Goal: Information Seeking & Learning: Learn about a topic

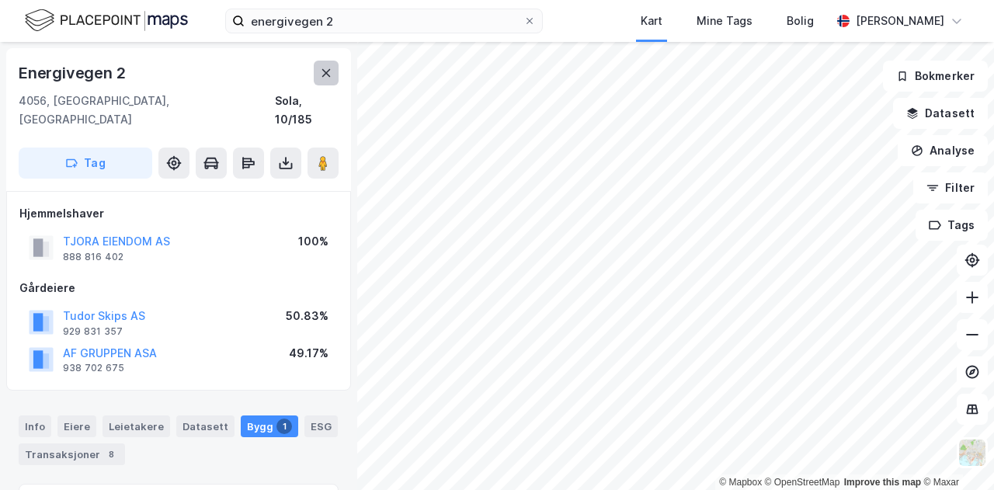
click at [326, 78] on icon at bounding box center [326, 73] width 12 height 12
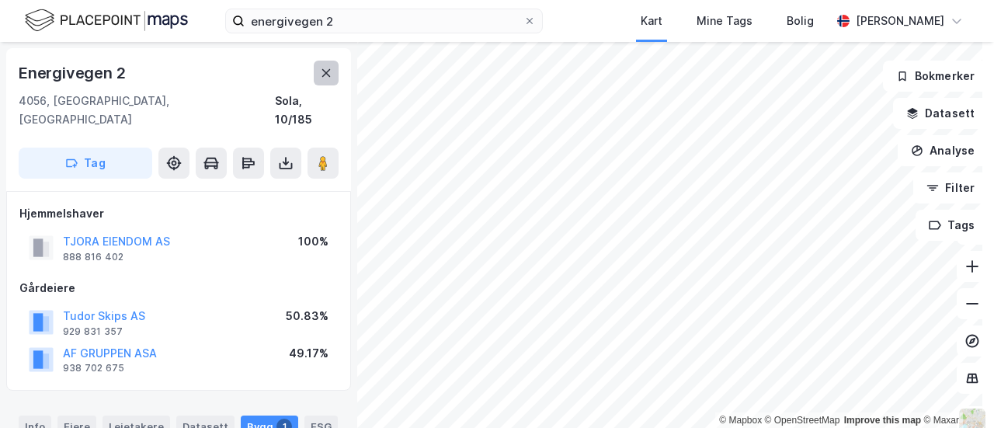
click at [329, 80] on button at bounding box center [326, 73] width 25 height 25
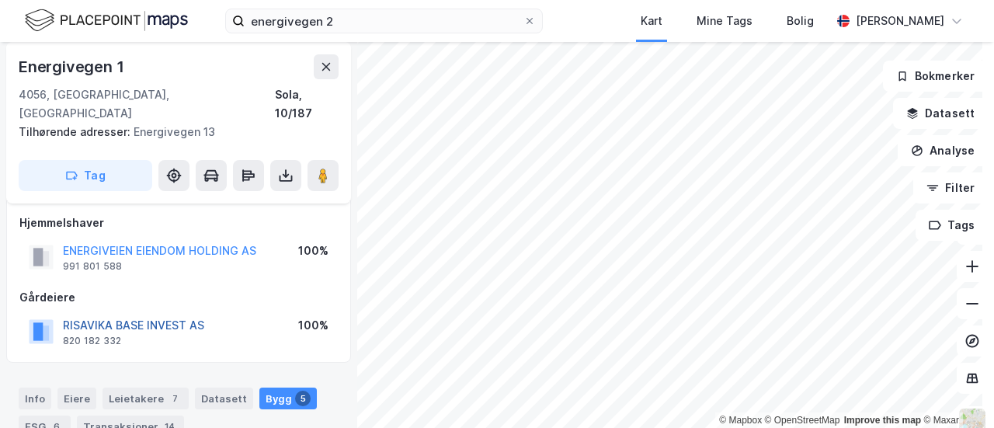
scroll to position [155, 0]
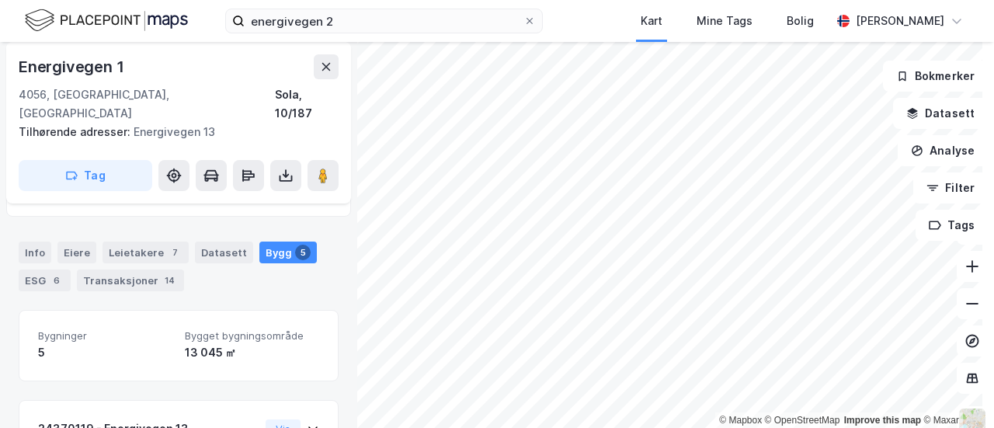
click at [149, 223] on div "Info Eiere Leietakere 7 Datasett Bygg 5 ESG 6 Transaksjoner 14" at bounding box center [178, 260] width 357 height 75
click at [148, 241] on div "Leietakere 7" at bounding box center [145, 252] width 86 height 22
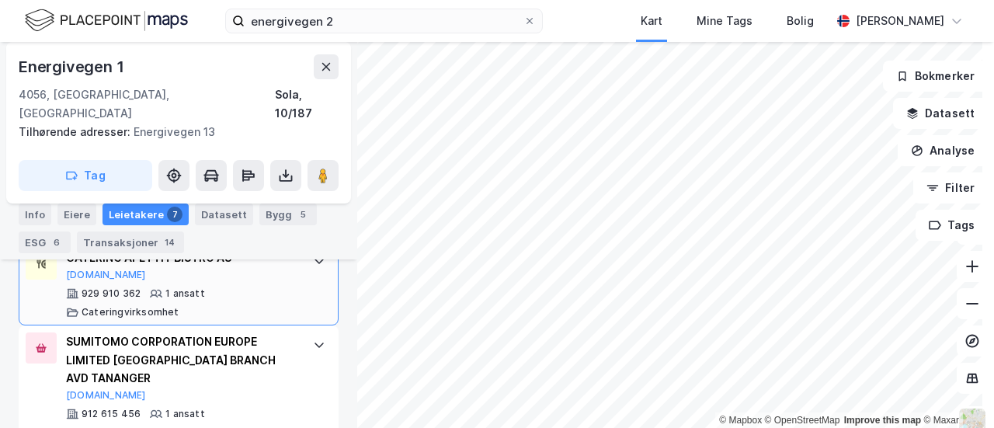
scroll to position [979, 0]
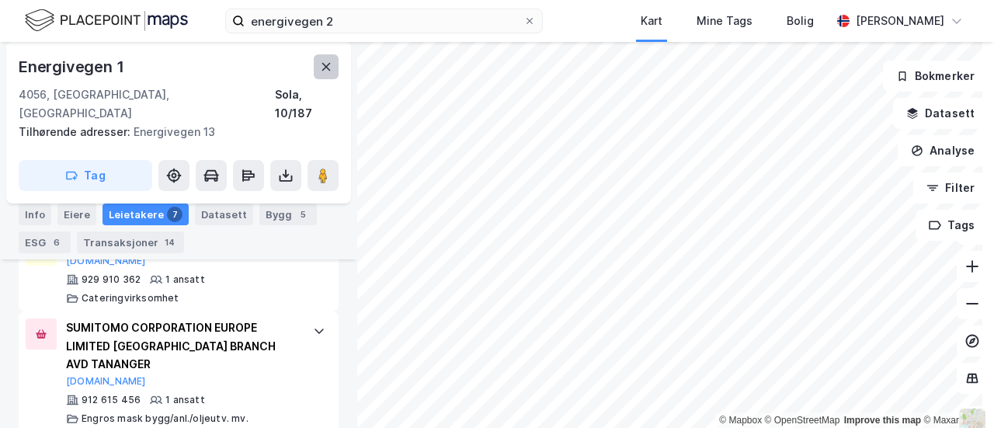
click at [318, 72] on button at bounding box center [326, 66] width 25 height 25
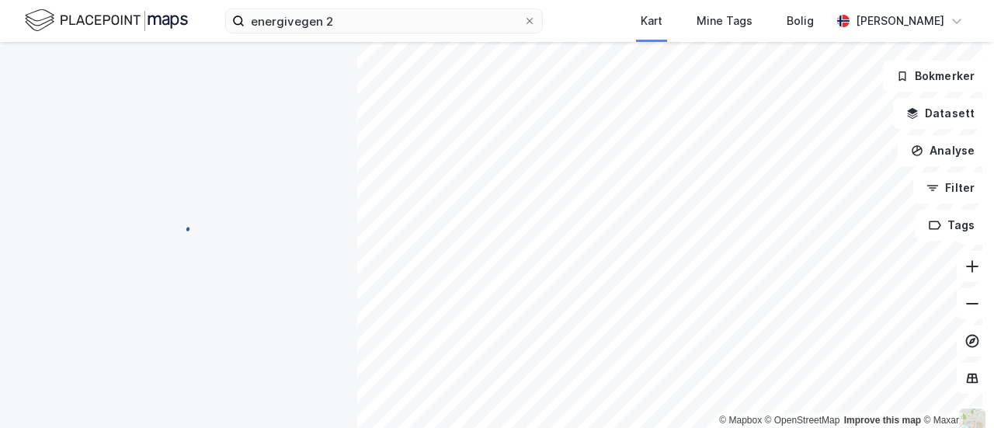
scroll to position [155, 0]
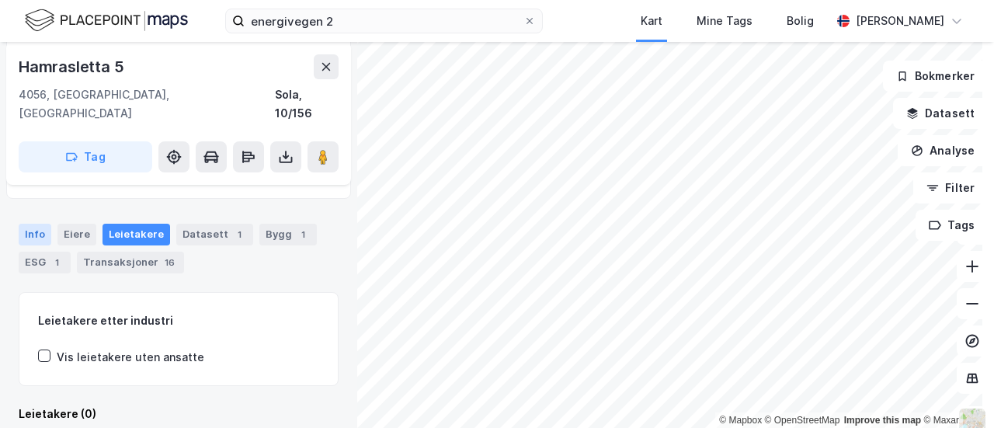
click at [20, 224] on div "Info" at bounding box center [35, 235] width 33 height 22
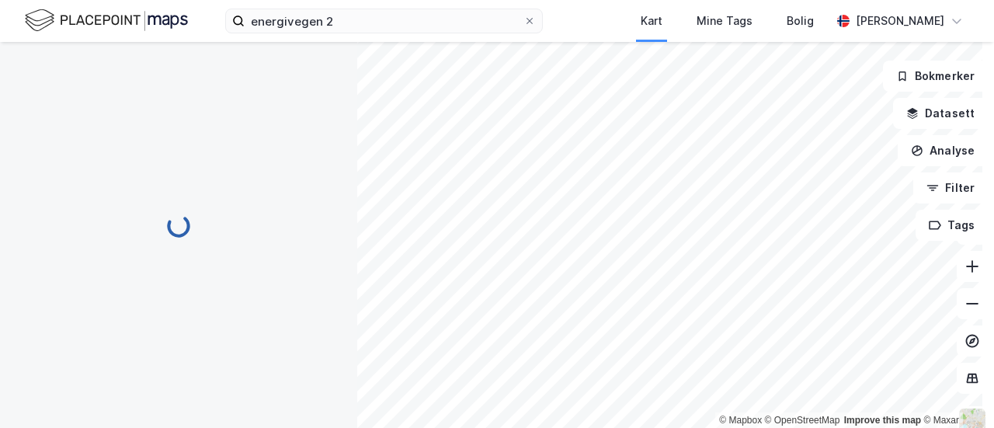
scroll to position [2, 0]
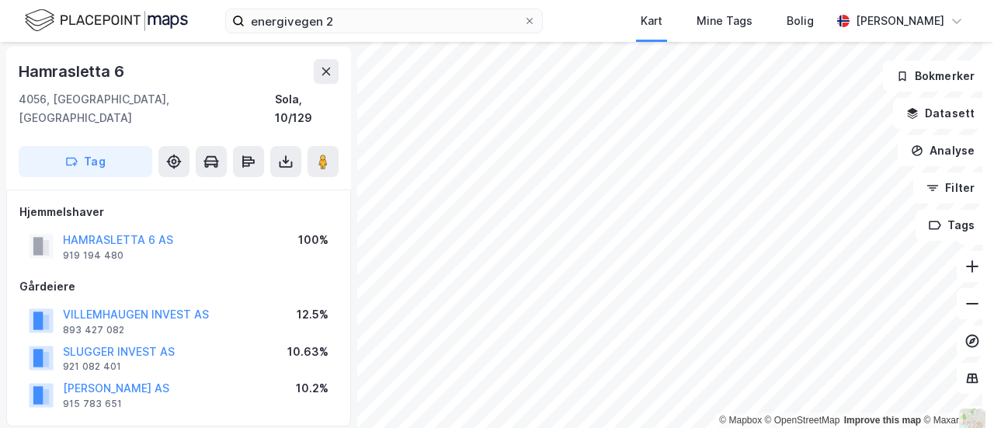
scroll to position [2, 0]
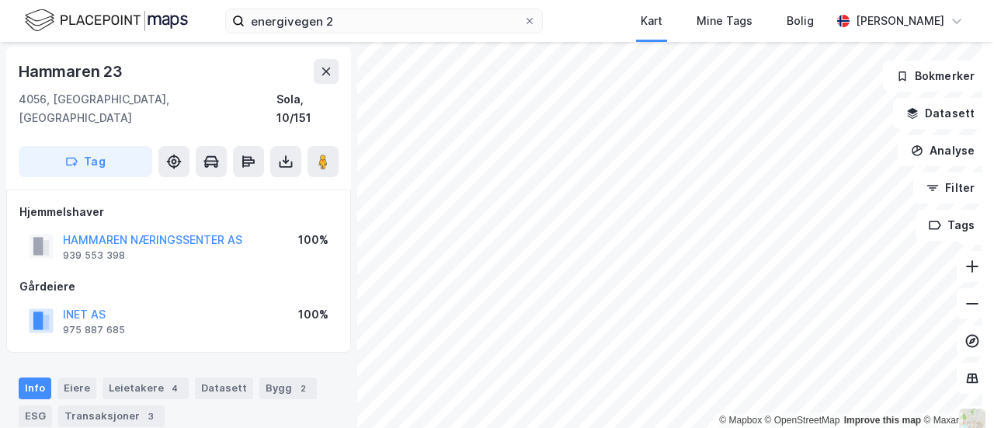
scroll to position [2, 0]
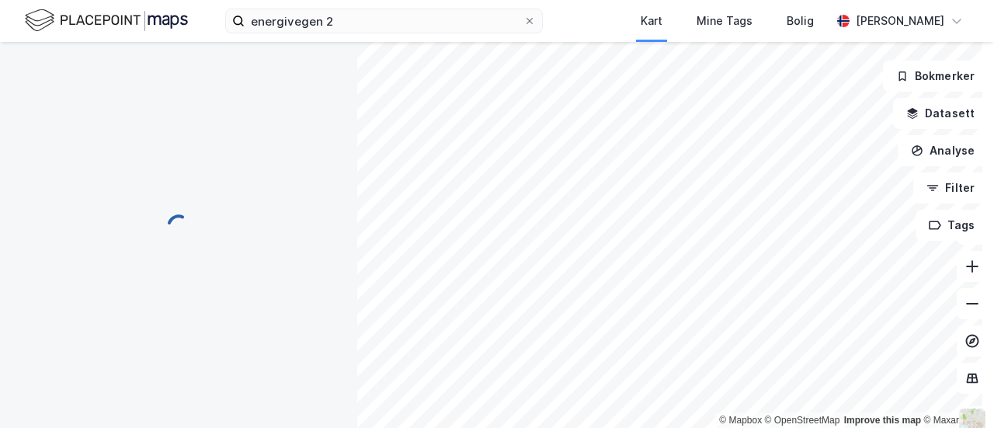
scroll to position [2, 0]
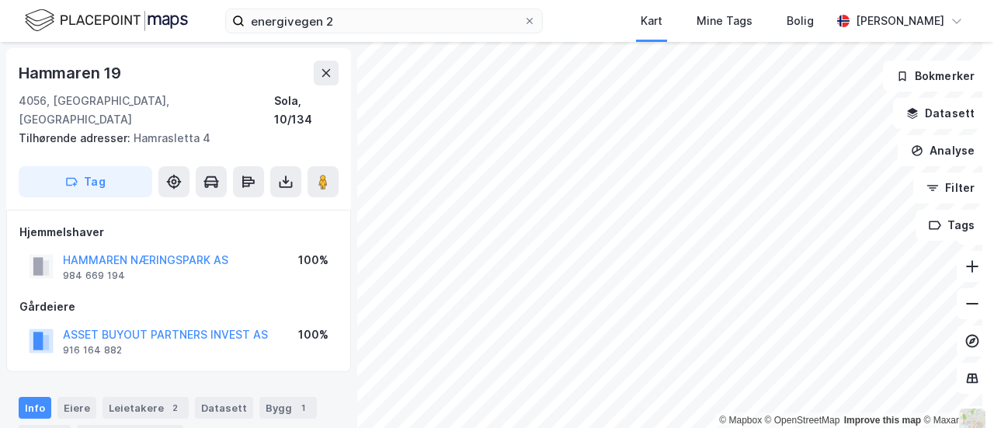
scroll to position [2, 0]
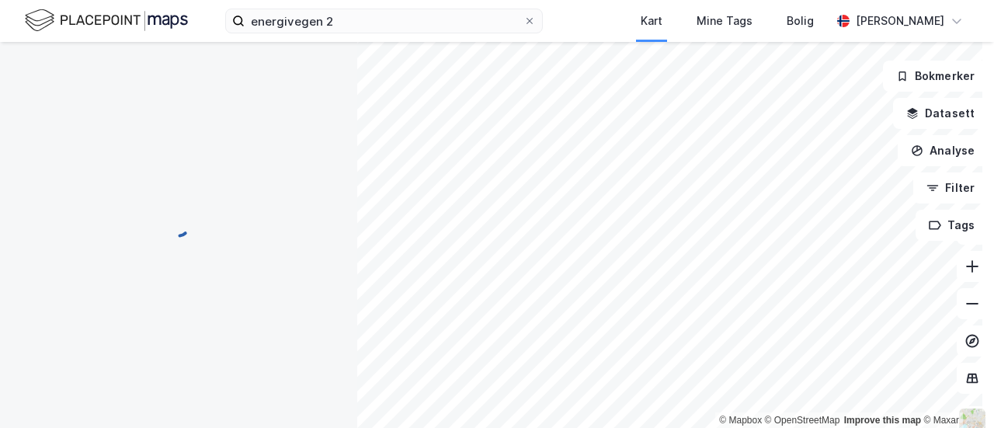
scroll to position [2, 0]
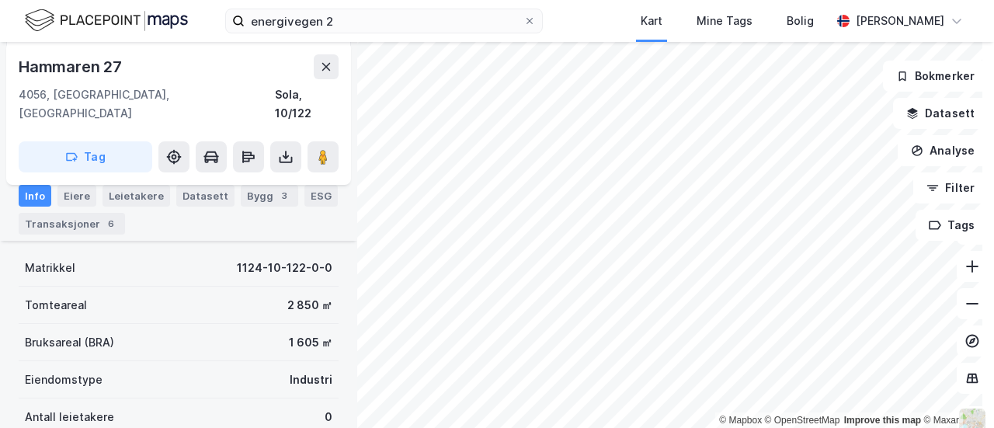
scroll to position [157, 0]
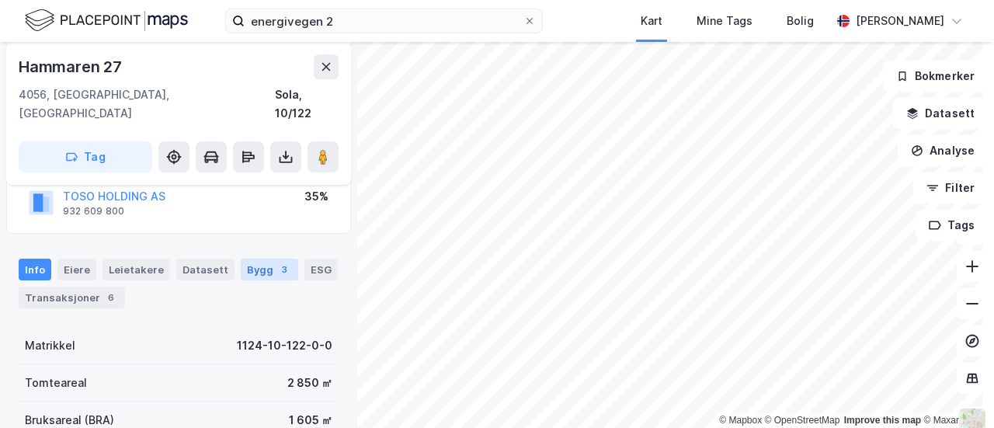
click at [257, 258] on div "Bygg 3" at bounding box center [269, 269] width 57 height 22
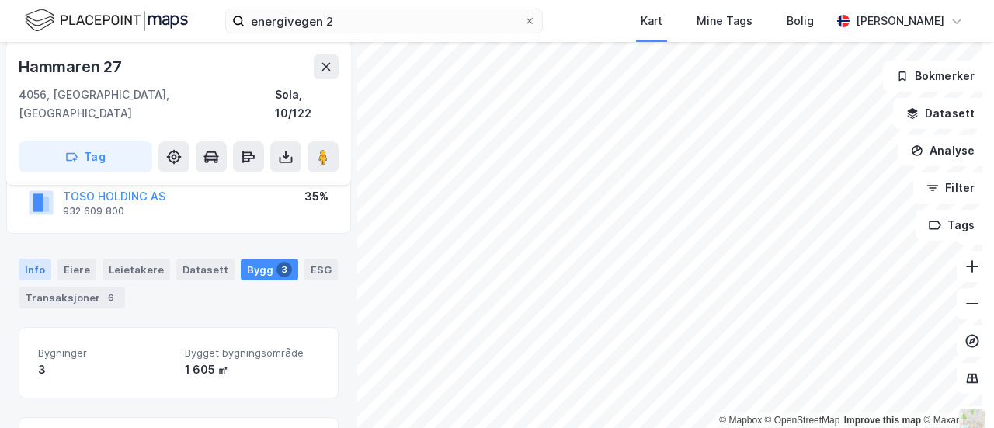
click at [33, 258] on div "Info" at bounding box center [35, 269] width 33 height 22
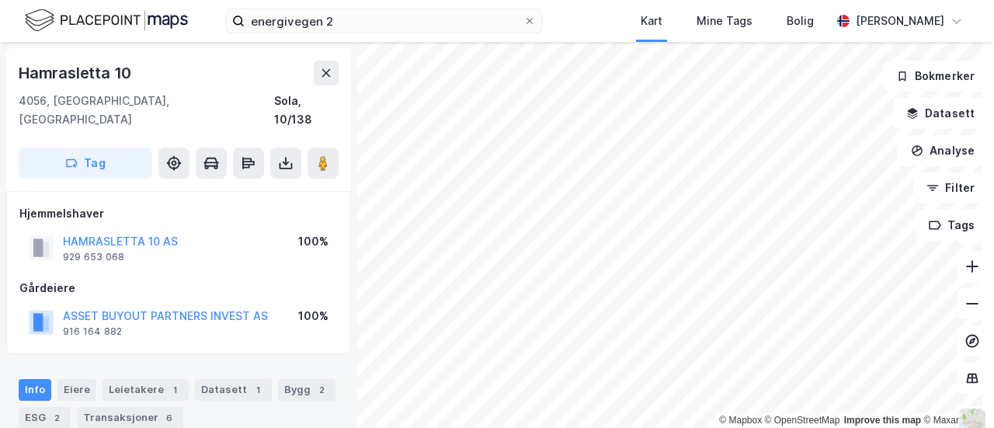
scroll to position [1, 0]
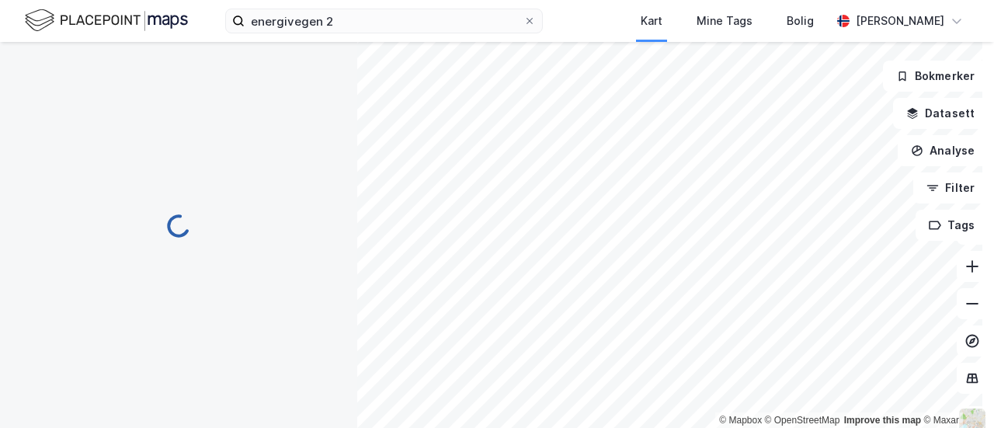
scroll to position [1, 0]
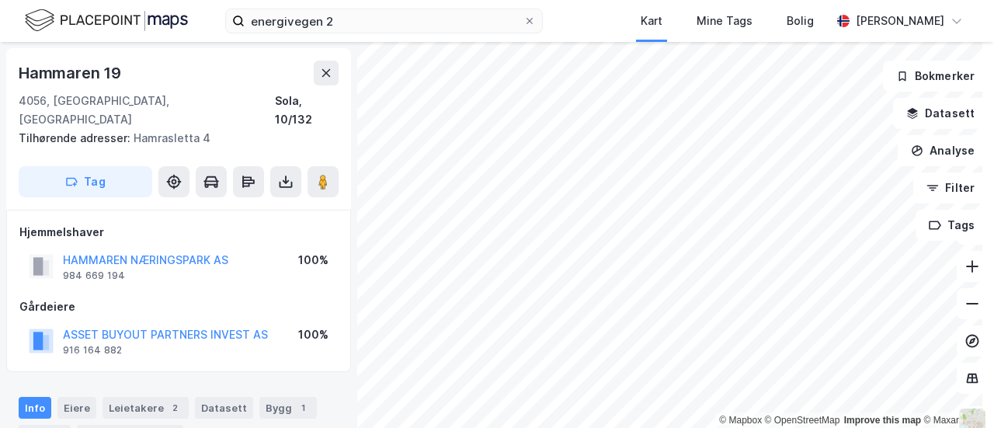
scroll to position [1, 0]
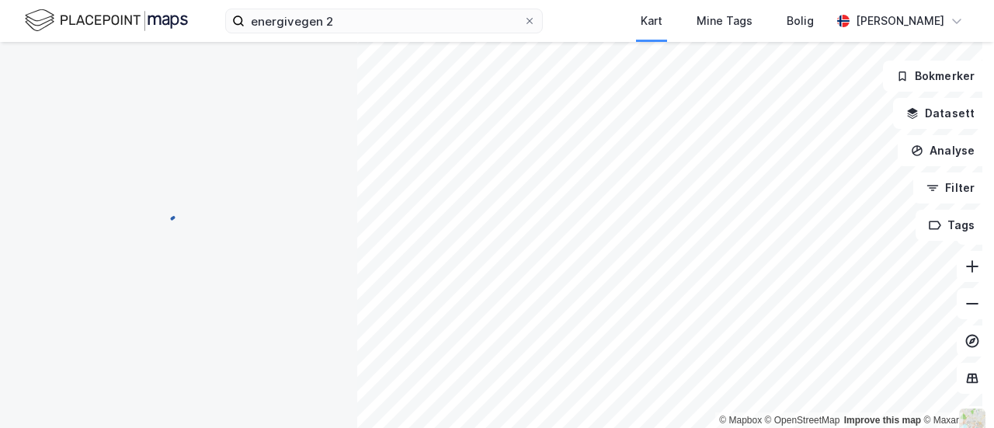
scroll to position [1, 0]
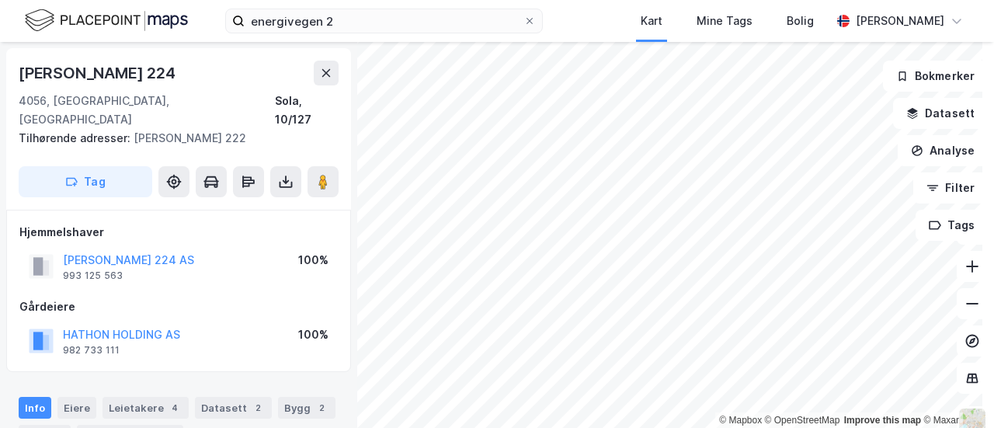
scroll to position [1, 0]
click at [530, 295] on div "© Mapbox © OpenStreetMap Improve this map © Maxar Risavika Havnering 224 4056, …" at bounding box center [497, 235] width 994 height 386
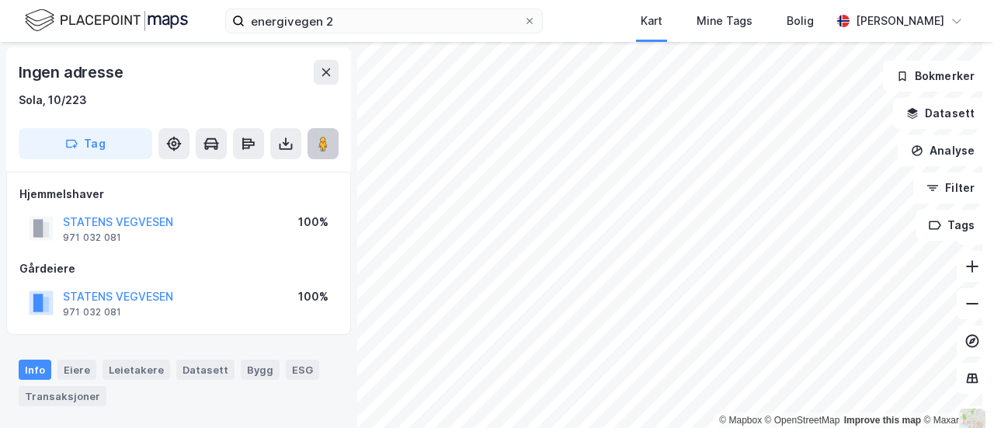
click at [330, 147] on icon at bounding box center [323, 144] width 16 height 16
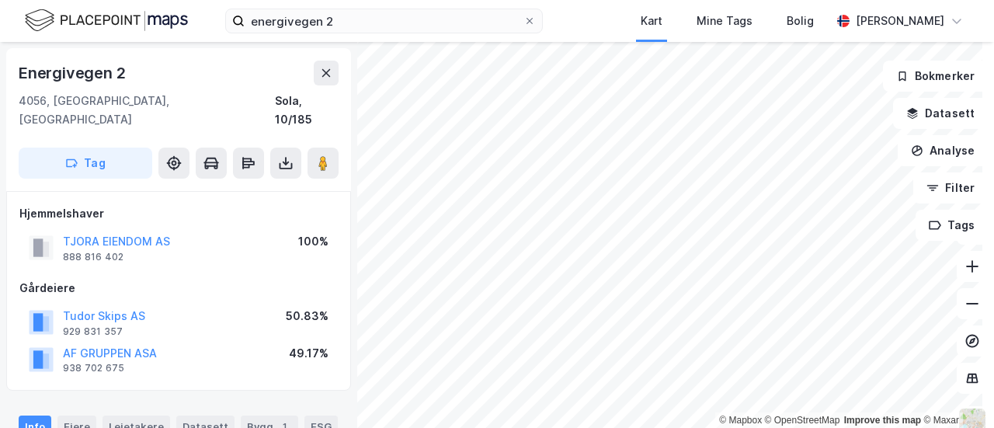
scroll to position [1, 0]
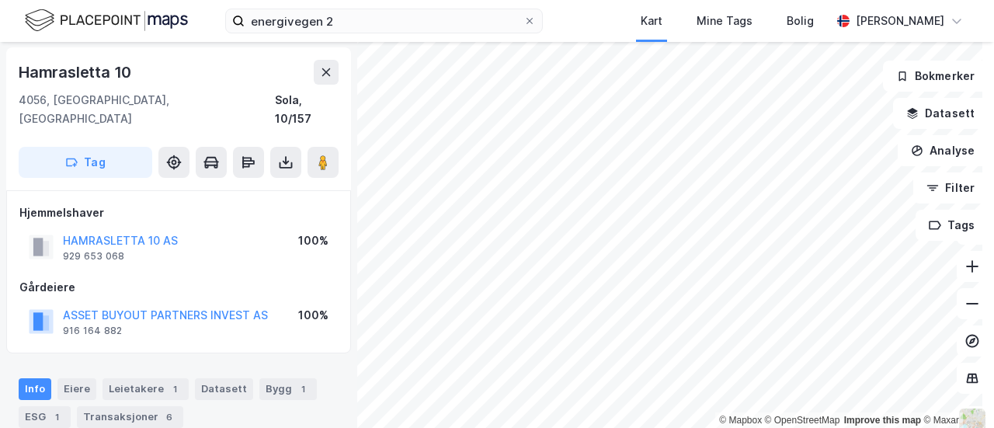
scroll to position [1, 0]
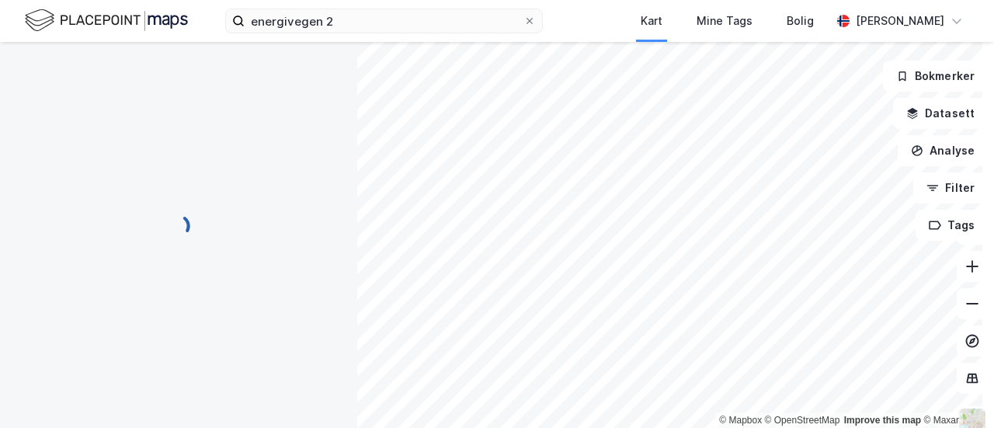
scroll to position [1, 0]
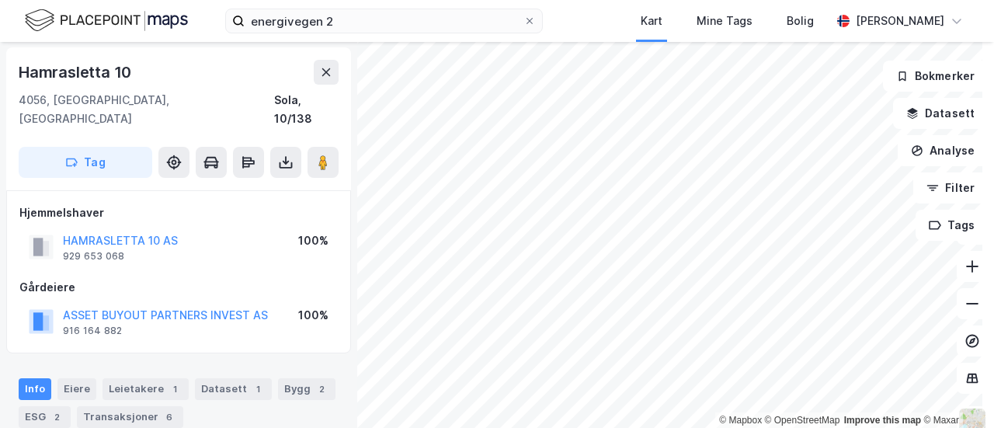
scroll to position [1, 0]
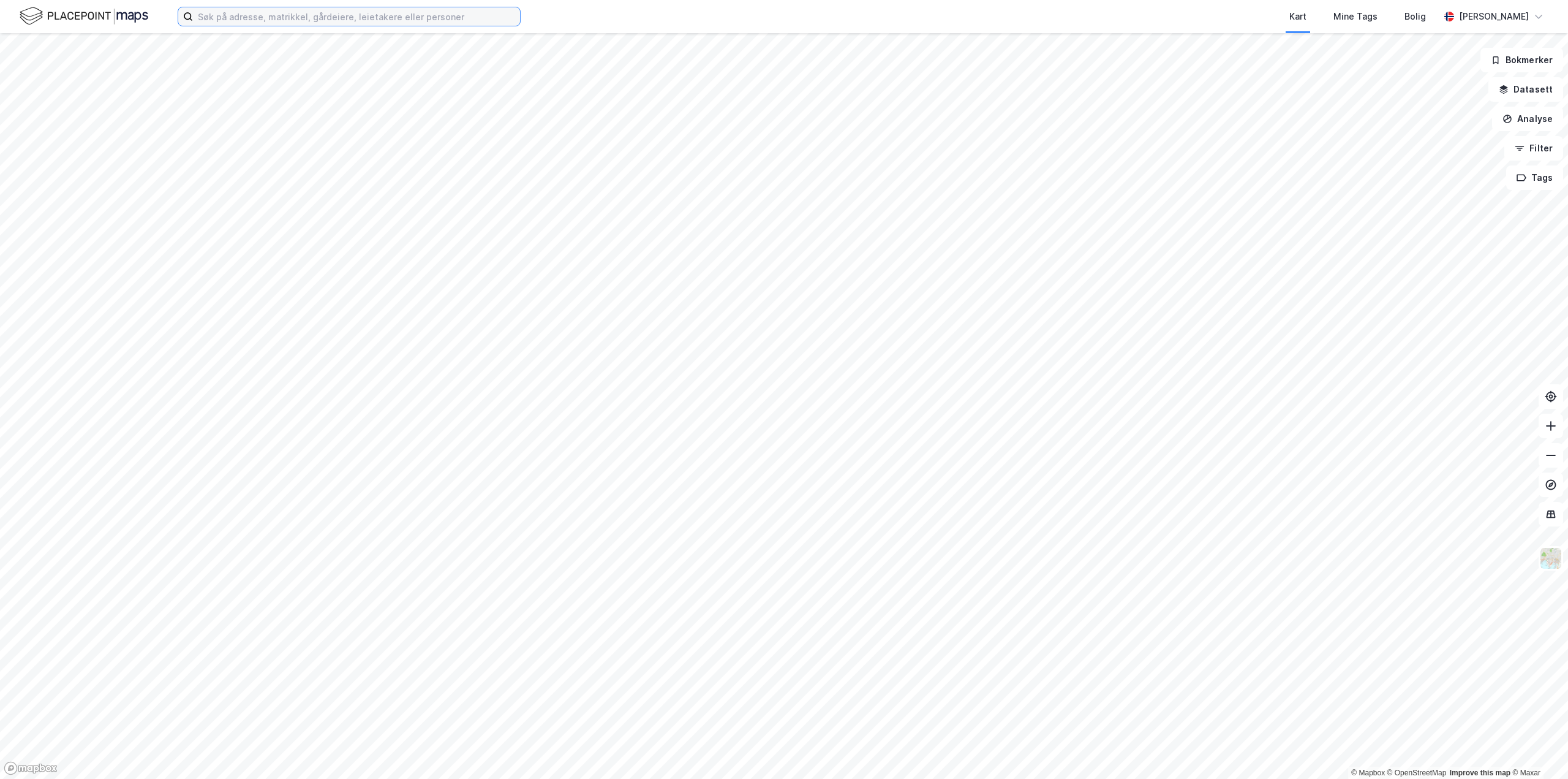
click at [260, 18] on input at bounding box center [357, 16] width 327 height 18
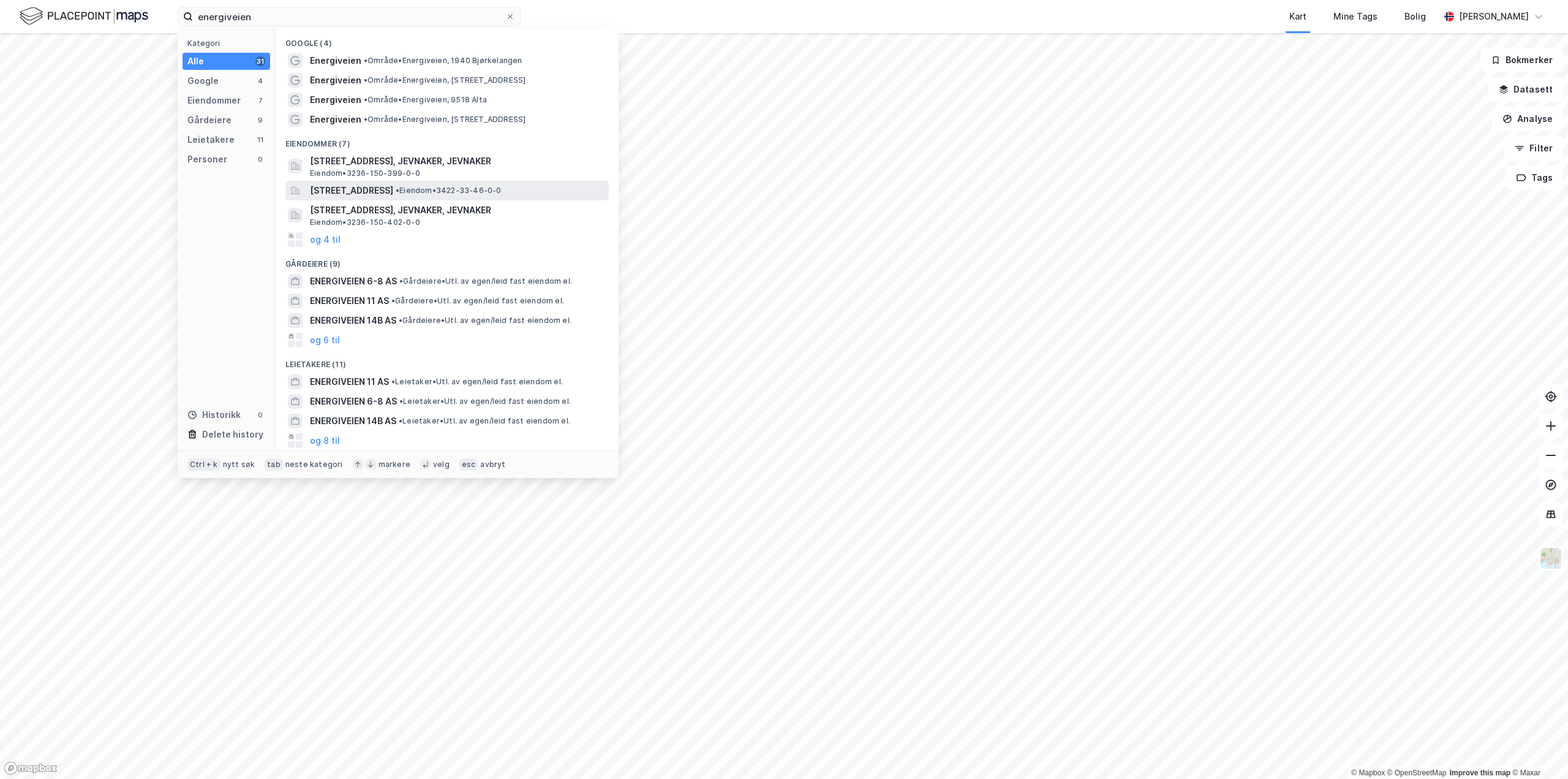
click at [379, 192] on span "Energiveien 2, 2450, RENA, ÅMOT" at bounding box center [352, 190] width 84 height 15
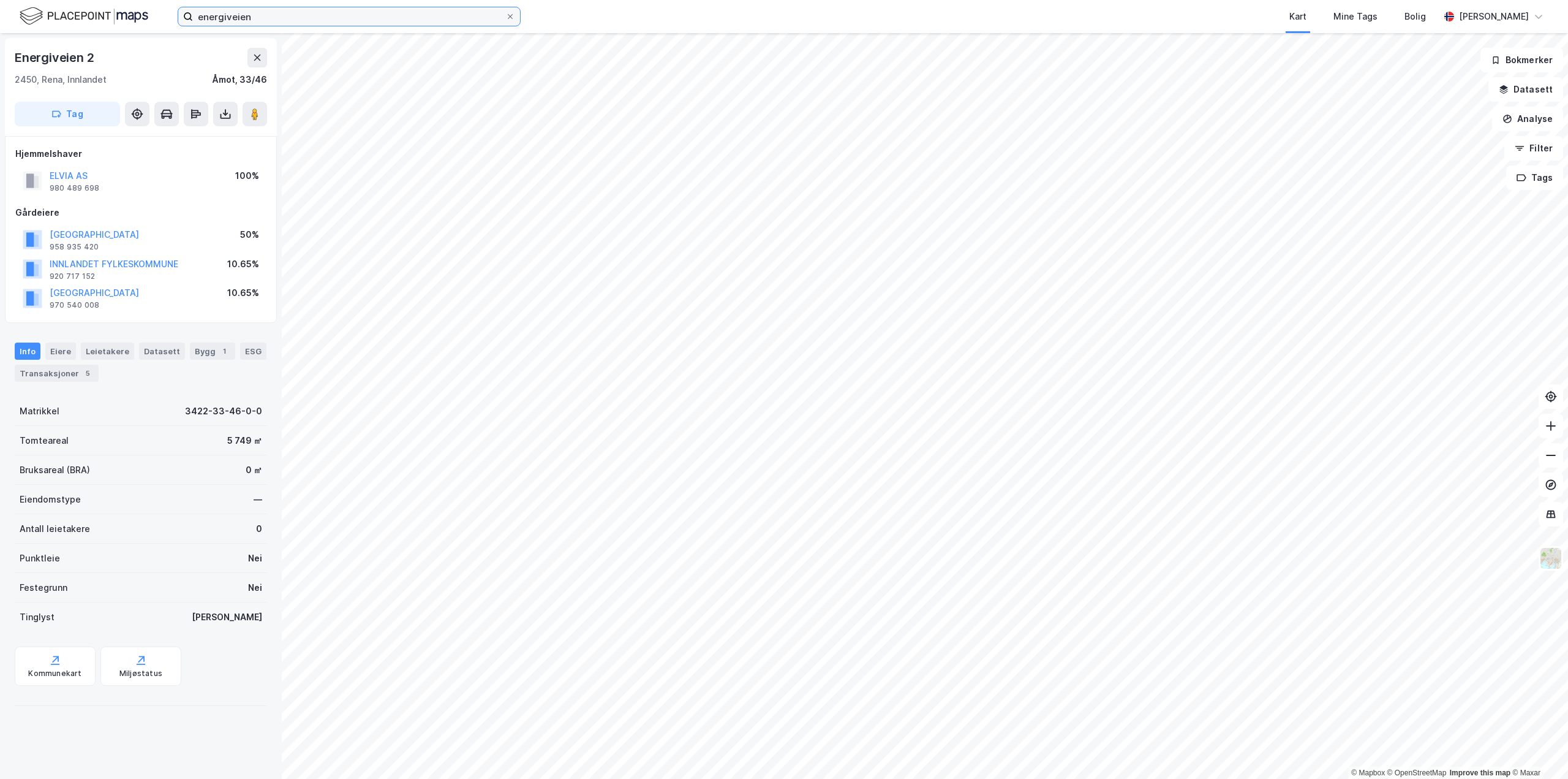
click at [250, 21] on input "energiveien" at bounding box center [350, 16] width 312 height 18
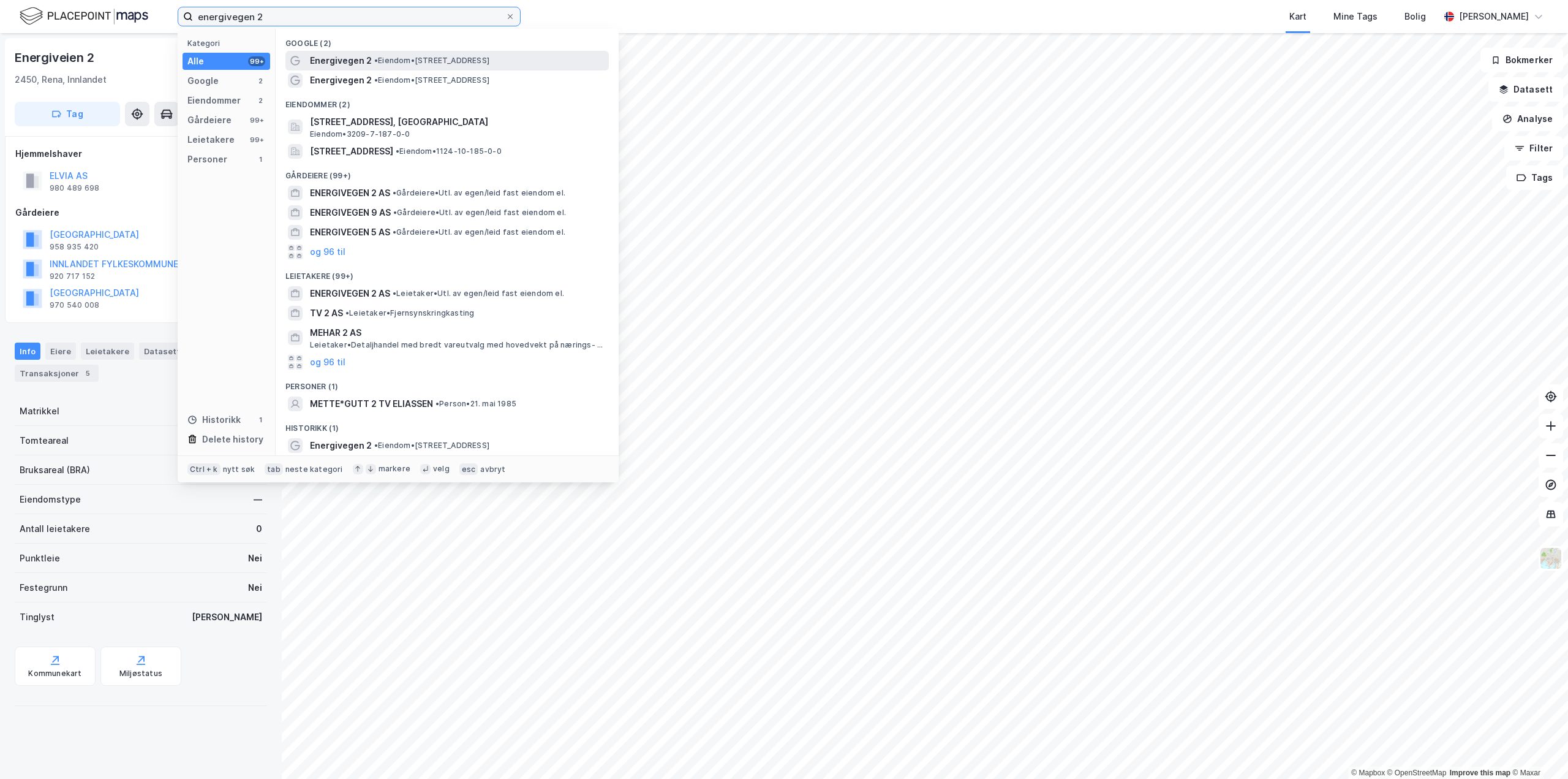
type input "energivegen 2"
